Goal: Subscribe to service/newsletter

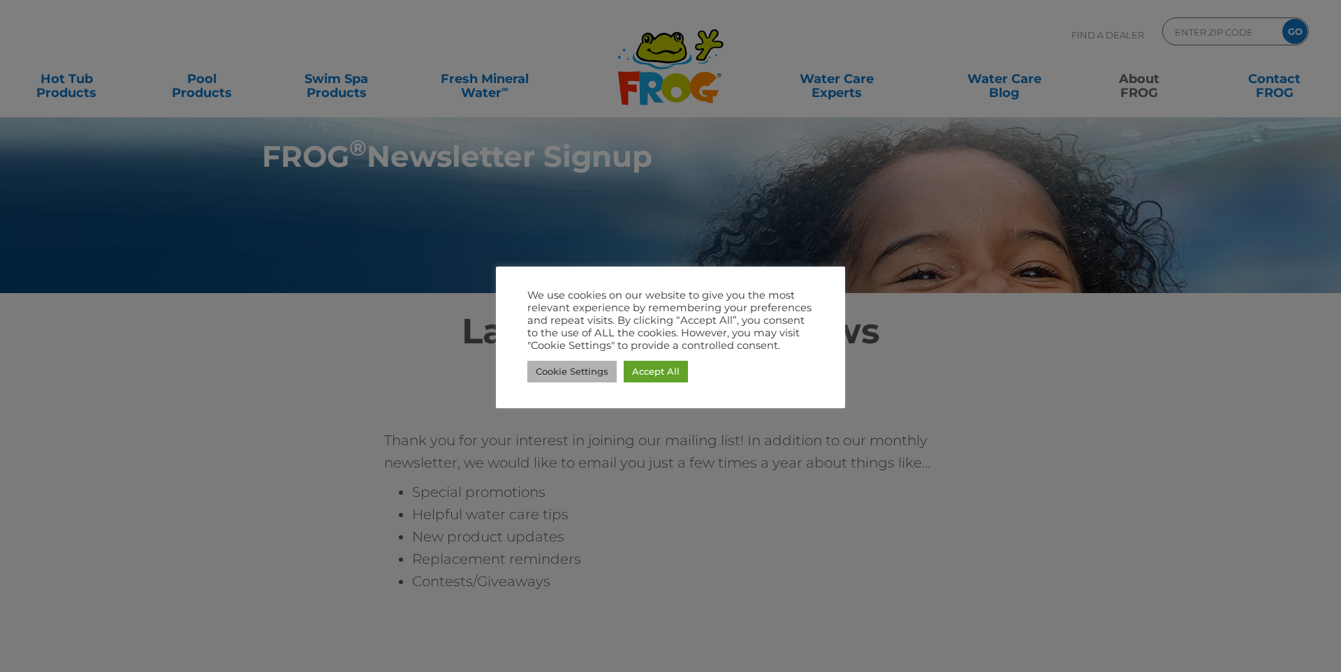
click at [583, 368] on link "Cookie Settings" at bounding box center [571, 372] width 89 height 22
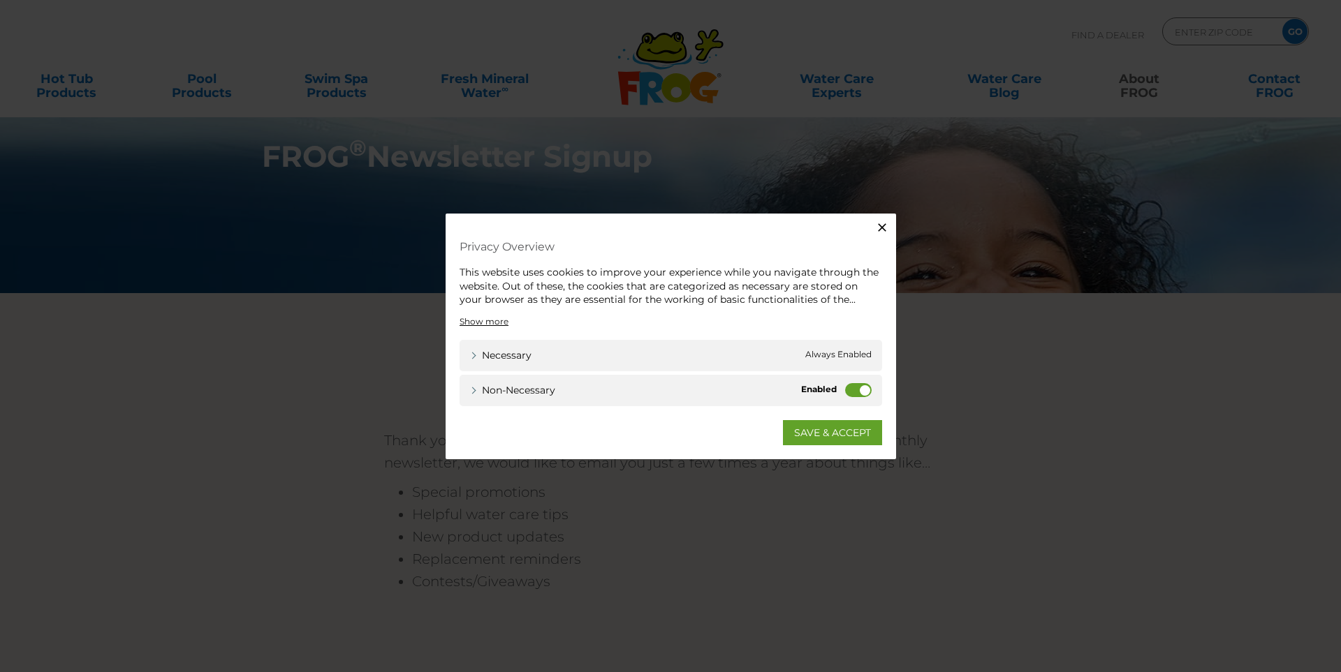
click at [851, 392] on label "Non-necessary" at bounding box center [858, 390] width 27 height 14
click at [0, 0] on input "Non-necessary" at bounding box center [0, 0] width 0 height 0
click at [847, 434] on link "SAVE & ACCEPT" at bounding box center [832, 432] width 99 height 25
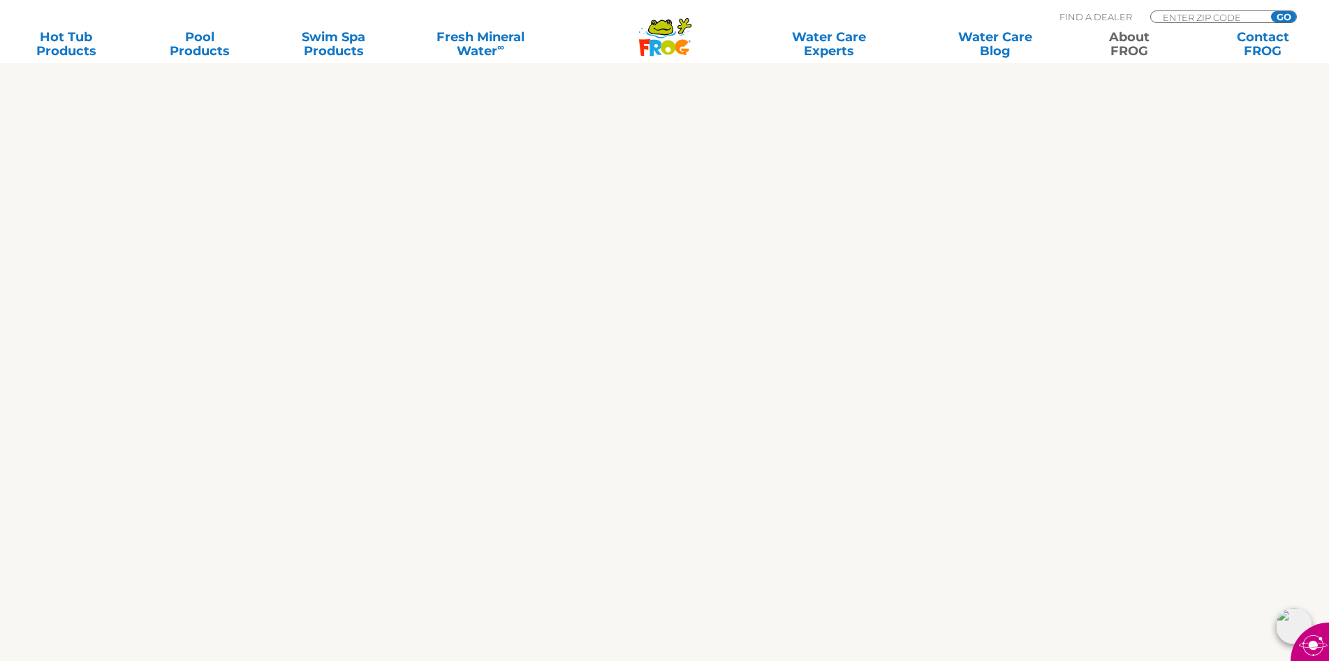
scroll to position [559, 0]
